Goal: Information Seeking & Learning: Learn about a topic

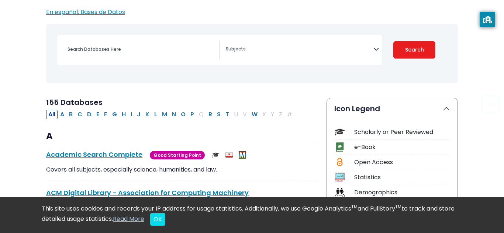
scroll to position [129, 0]
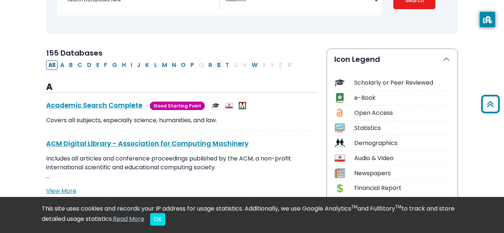
click at [220, 66] on button "S" at bounding box center [219, 65] width 8 height 10
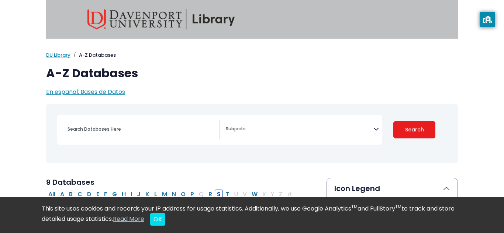
scroll to position [21, 0]
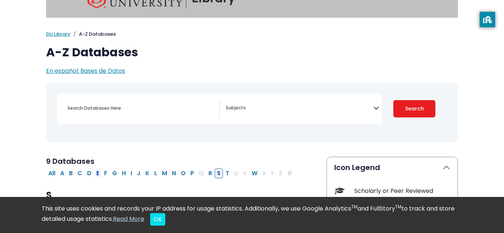
click at [99, 174] on button "E" at bounding box center [97, 174] width 7 height 10
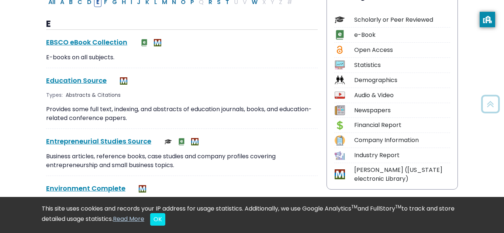
scroll to position [194, 0]
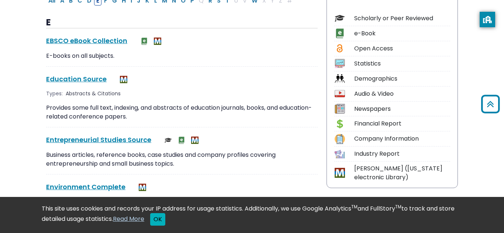
click at [165, 222] on button "OK" at bounding box center [157, 219] width 15 height 13
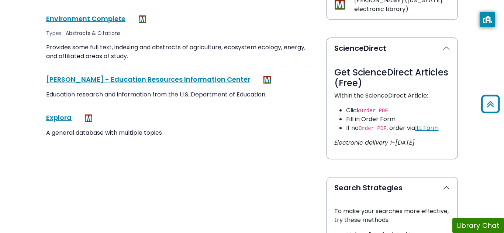
scroll to position [365, 0]
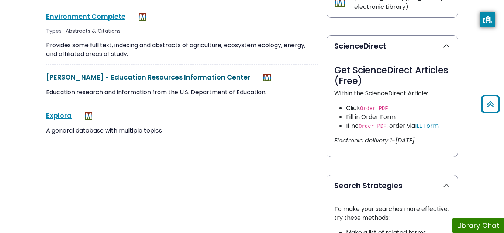
click at [116, 77] on link "[PERSON_NAME] - Education Resources Information Center This link opens in a new…" at bounding box center [148, 77] width 204 height 9
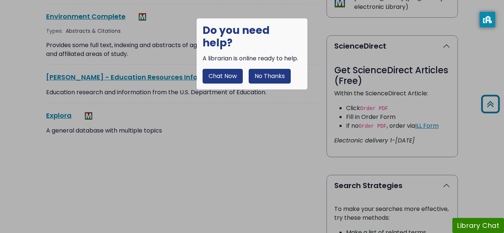
click at [274, 69] on button "No Thanks" at bounding box center [269, 76] width 42 height 15
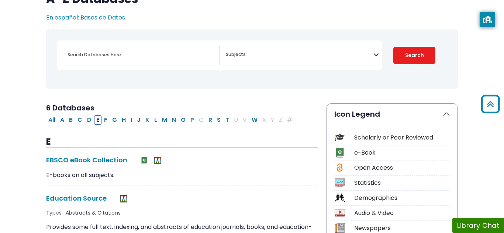
scroll to position [0, 0]
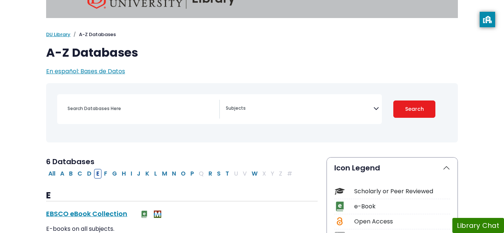
scroll to position [21, 0]
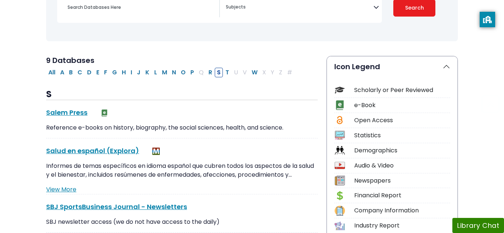
select select "Database Subject Filter"
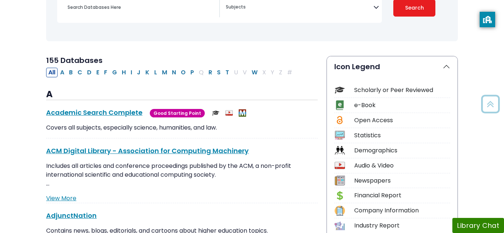
scroll to position [129, 0]
